Goal: Find contact information: Find contact information

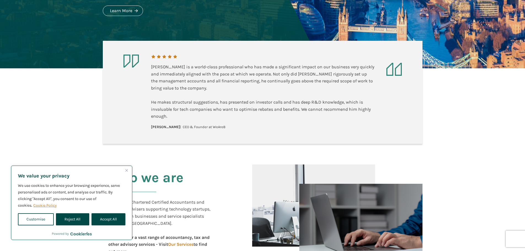
scroll to position [165, 0]
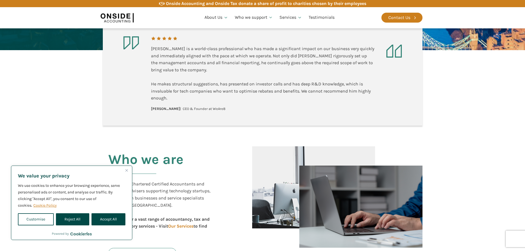
click at [126, 171] on img "Close" at bounding box center [126, 170] width 2 height 2
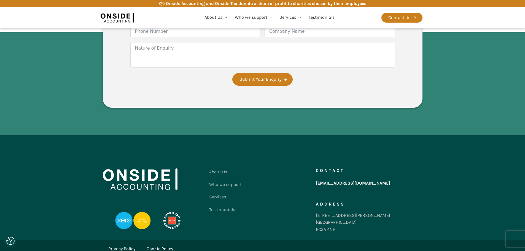
scroll to position [1056, 0]
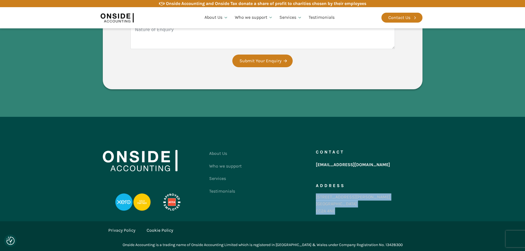
drag, startPoint x: 316, startPoint y: 197, endPoint x: 339, endPoint y: 210, distance: 26.3
click at [339, 210] on div "[STREET_ADDRESS][PERSON_NAME]" at bounding box center [353, 204] width 74 height 21
copy div "[STREET_ADDRESS][PERSON_NAME]"
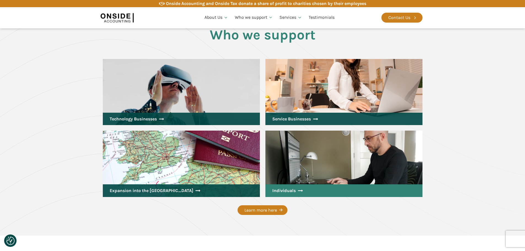
scroll to position [725, 0]
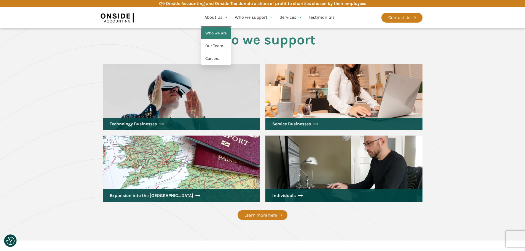
click at [218, 31] on link "Who we are" at bounding box center [216, 33] width 30 height 13
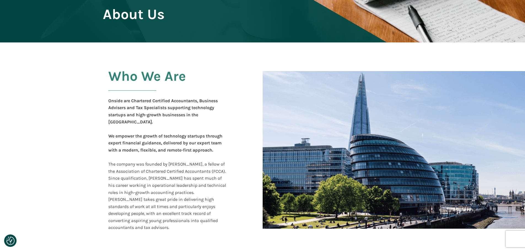
scroll to position [69, 0]
drag, startPoint x: 170, startPoint y: 156, endPoint x: 199, endPoint y: 156, distance: 29.2
click at [199, 156] on div "Onside are Chartered Certified Accountants, Business Advisers and Tax Specialis…" at bounding box center [167, 164] width 119 height 134
copy div "Martin Brennan"
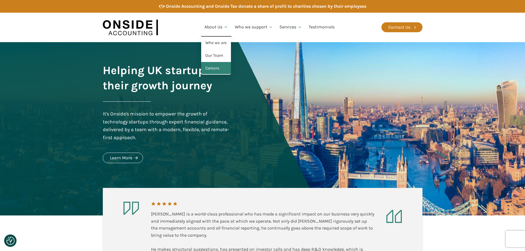
click at [212, 69] on link "Careers" at bounding box center [216, 68] width 30 height 13
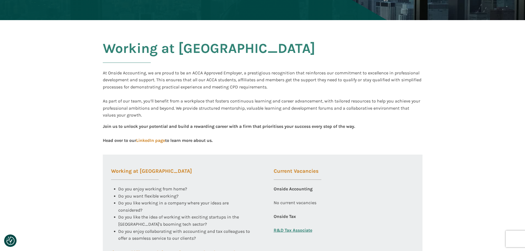
scroll to position [110, 0]
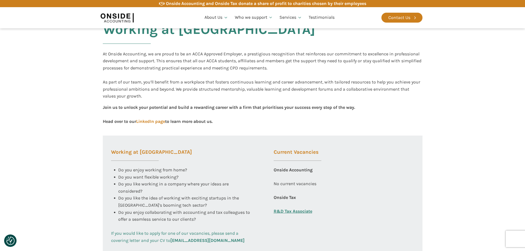
click at [198, 240] on b "careers@onsideaccounting.com" at bounding box center [207, 240] width 74 height 5
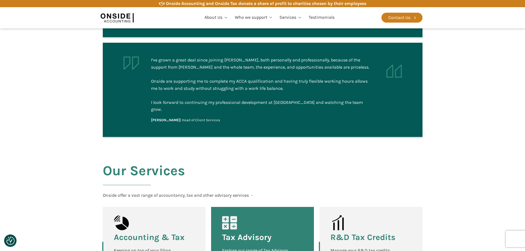
scroll to position [689, 0]
